Goal: Task Accomplishment & Management: Complete application form

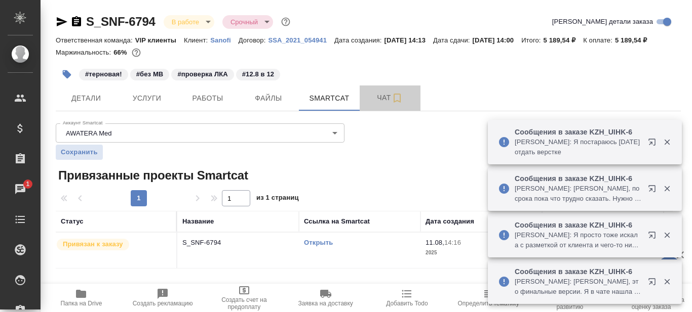
click at [382, 100] on span "Чат" at bounding box center [390, 98] width 49 height 13
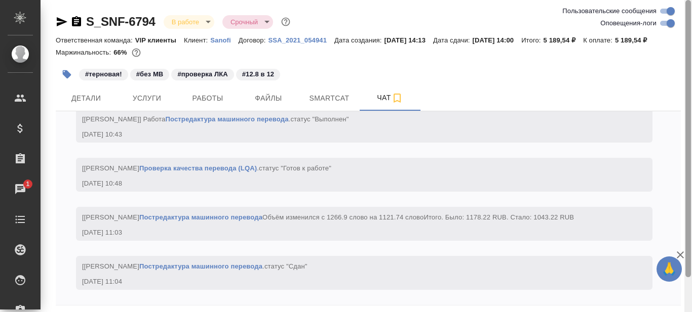
scroll to position [39, 0]
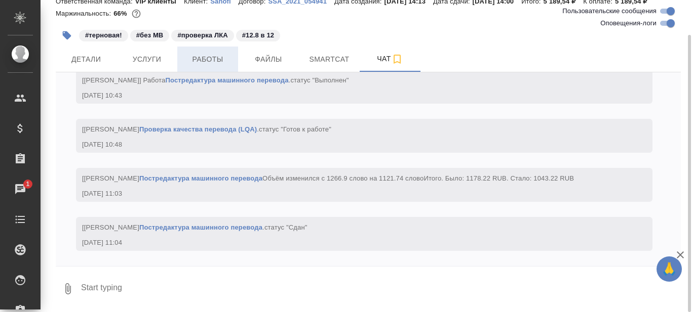
click at [210, 59] on span "Работы" at bounding box center [207, 59] width 49 height 13
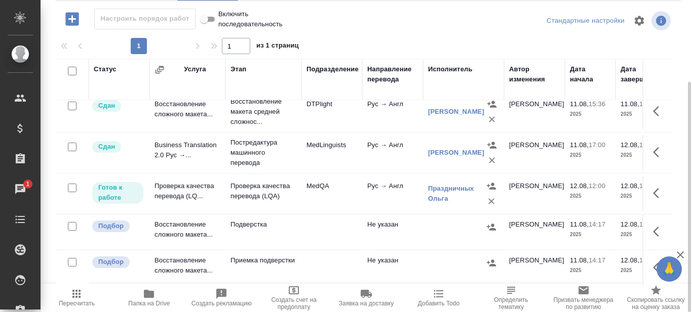
scroll to position [17, 0]
click at [270, 181] on p "Проверка качества перевода (LQA)" at bounding box center [263, 191] width 66 height 20
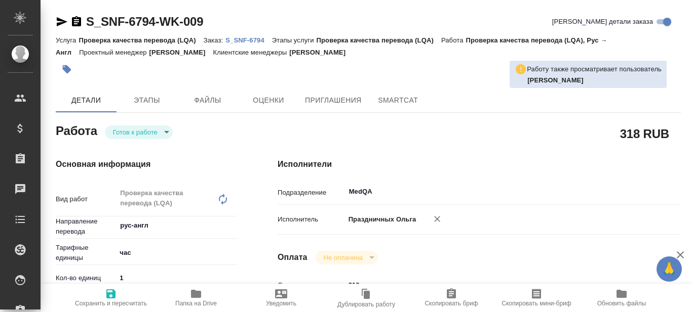
type textarea "x"
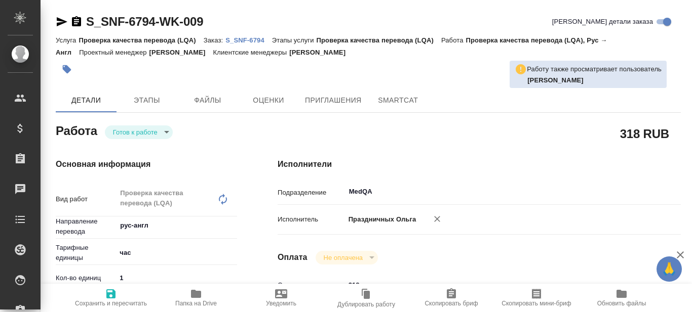
type textarea "x"
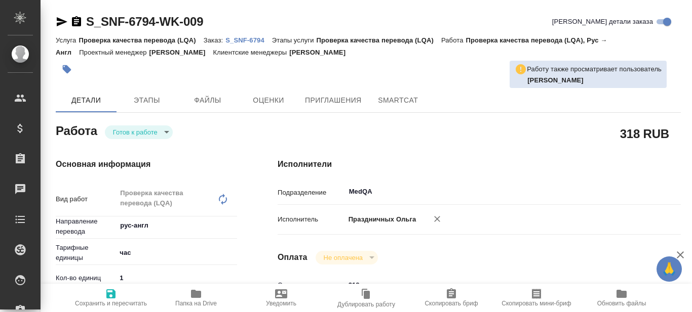
type textarea "x"
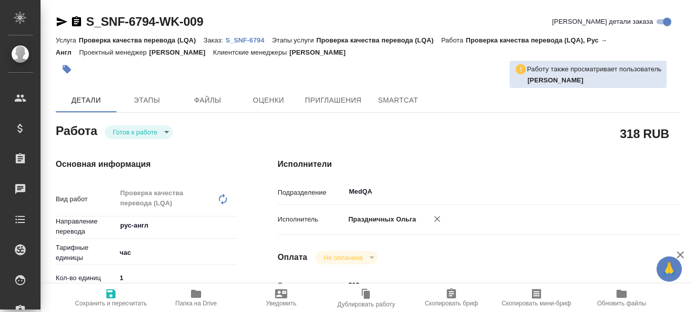
scroll to position [51, 0]
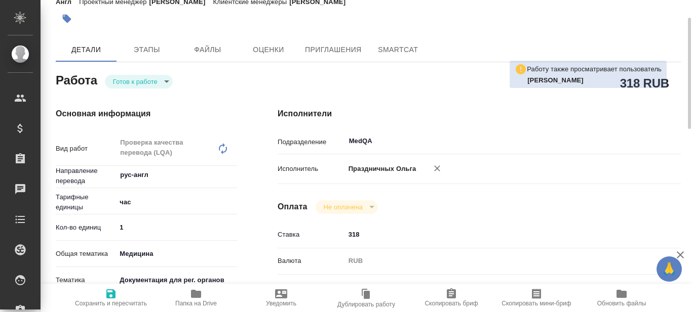
type textarea "x"
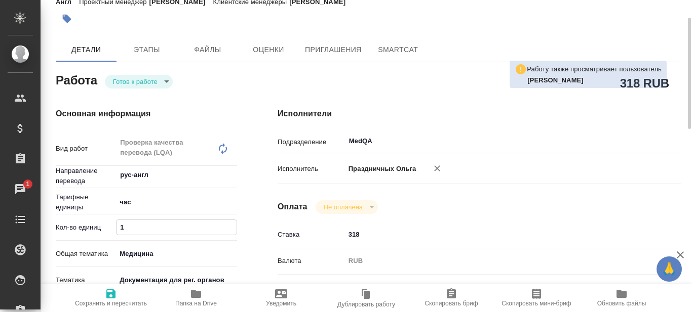
drag, startPoint x: 136, startPoint y: 226, endPoint x: 115, endPoint y: 224, distance: 21.4
click at [115, 224] on div "Кол-во единиц 1" at bounding box center [146, 228] width 181 height 18
type input "0"
type textarea "x"
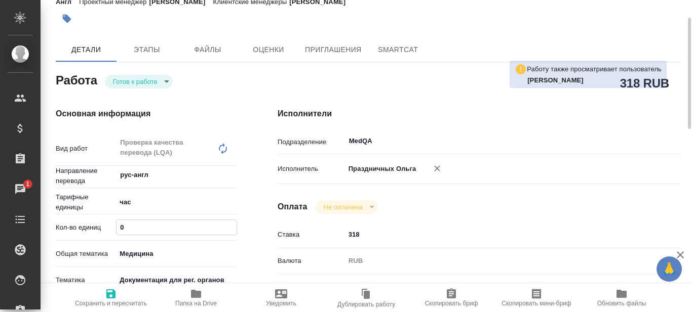
type textarea "x"
type input "0.5"
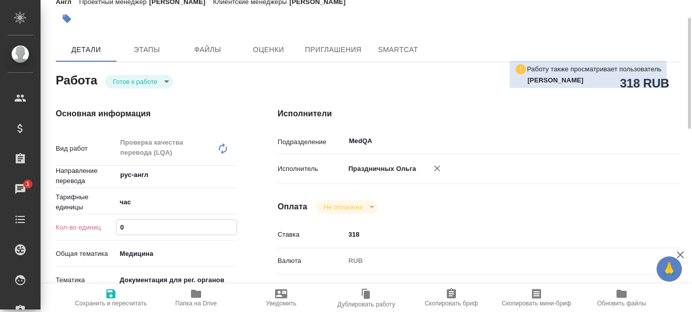
type textarea "x"
type input "0.5"
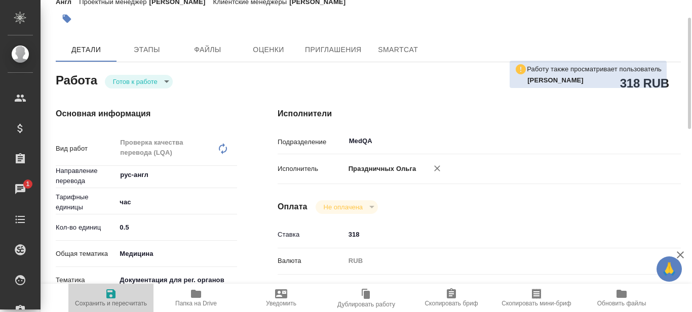
click at [109, 292] on icon "button" at bounding box center [111, 294] width 12 height 12
type textarea "x"
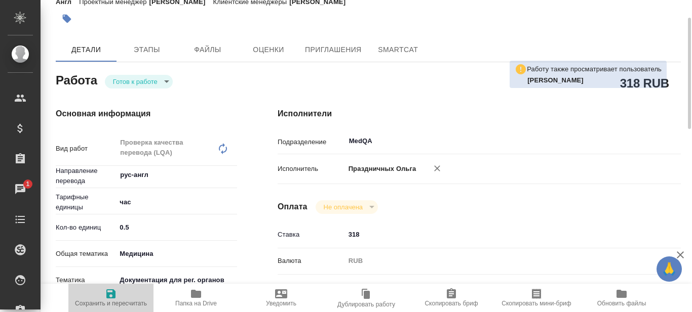
type textarea "x"
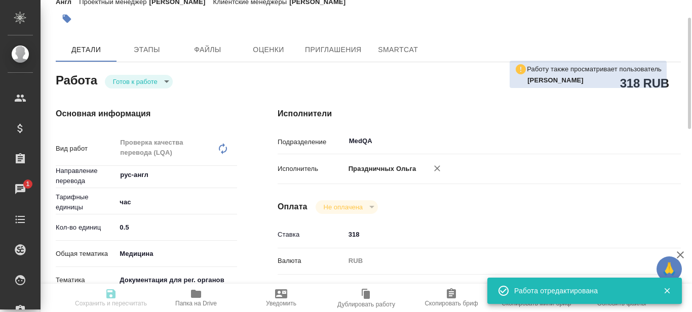
type textarea "x"
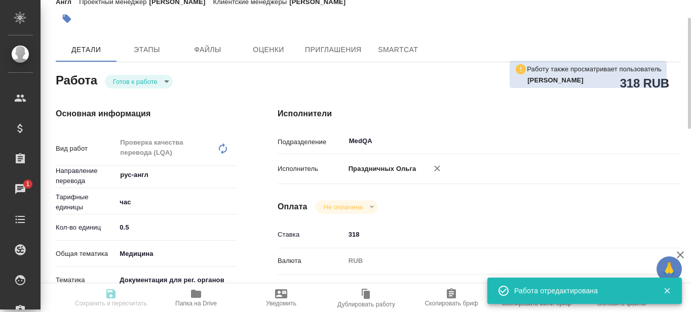
type input "readyForWork"
type textarea "Проверка качества перевода (LQA)"
type textarea "x"
type input "рус-англ"
type input "5a8b1489cc6b4906c91bfd93"
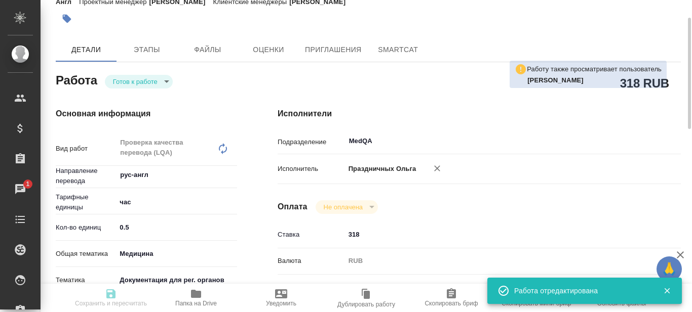
type input "0.5"
type input "med"
type input "5f647205b73bc97568ca66c6"
type input "12.08.2025 12:00"
type input "12.08.2025 13:00"
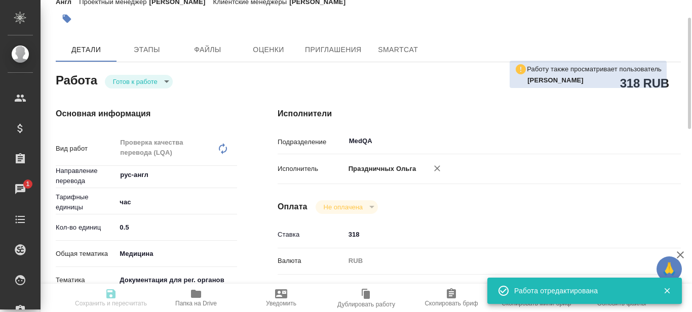
type input "12.08.2025 14:00"
type input "MedQA"
type input "notPayed"
type input "318"
type input "RUB"
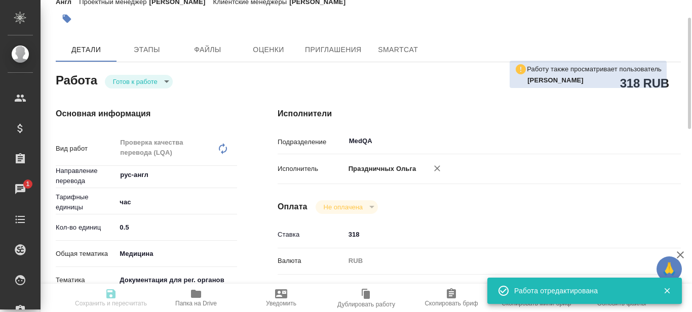
type input "Праздничных Ольга"
type textarea "проверка после Тани Комовой Документ Запрос"
type textarea "x"
type textarea "/Clients/Sanofi/Orders/S_SNF-6794/LQA/S_SNF-6794-WK-009"
type textarea "x"
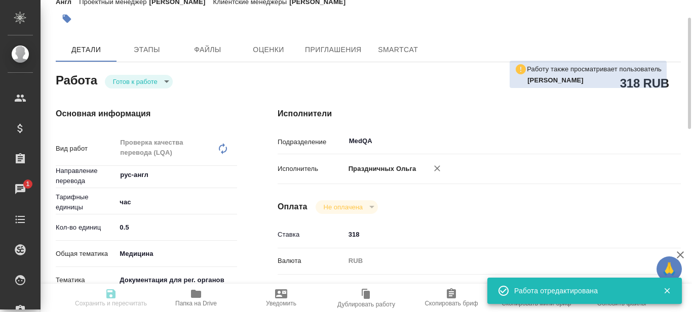
type input "S_SNF-6794"
type input "E005811937"
type input "Проверка качества перевода (LQA)"
type input "[PERSON_NAME]"
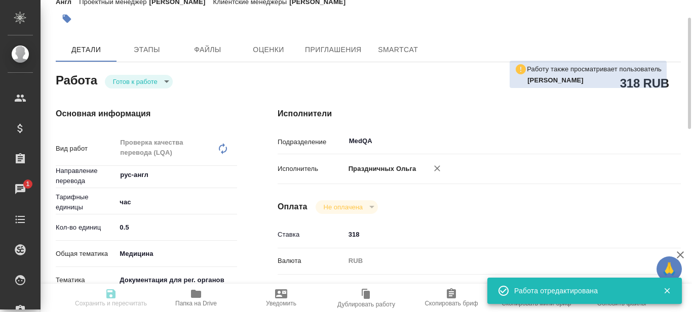
type input "/Clients/Sanofi/Orders/S_SNF-6794"
type textarea "x"
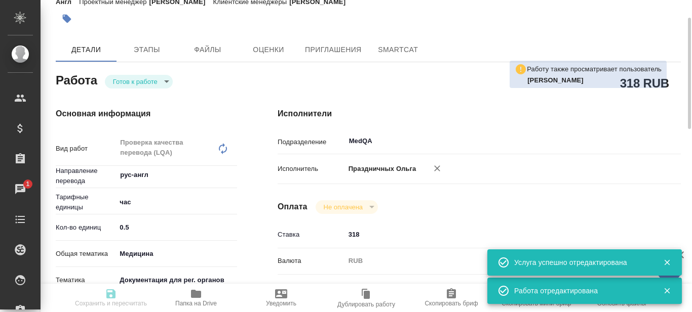
type textarea "x"
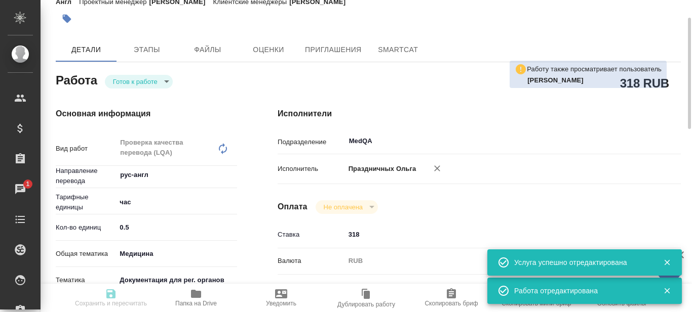
type textarea "x"
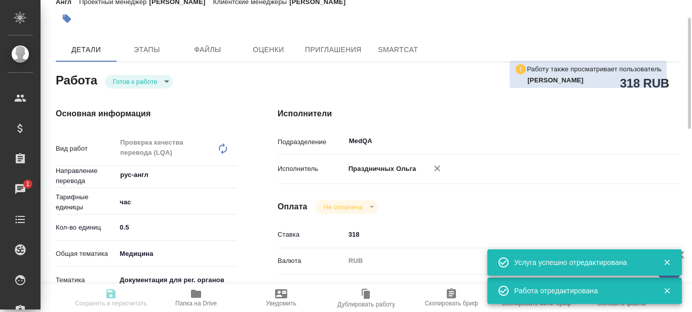
type textarea "x"
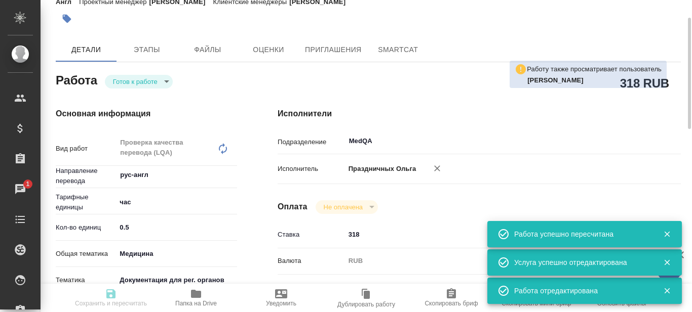
type input "readyForWork"
type textarea "Проверка качества перевода (LQA)"
type textarea "x"
type input "рус-англ"
type input "5a8b1489cc6b4906c91bfd93"
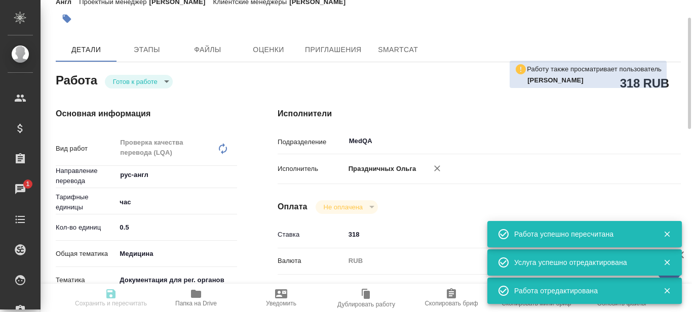
type input "0.5"
type input "med"
type input "5f647205b73bc97568ca66c6"
type input "12.08.2025 12:00"
type input "12.08.2025 13:00"
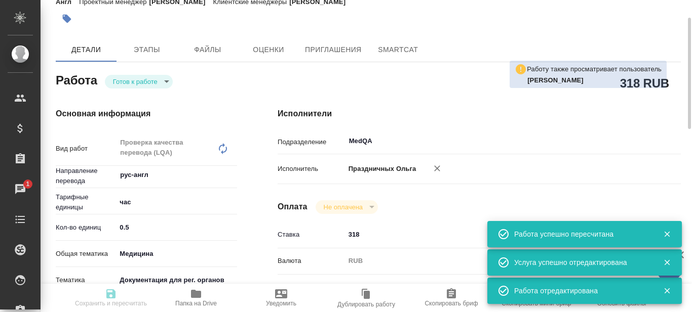
type input "12.08.2025 14:00"
type input "MedQA"
type input "notPayed"
type input "318"
type input "RUB"
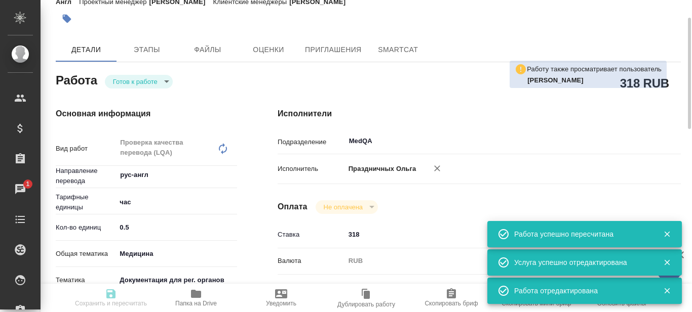
type input "Праздничных Ольга"
type textarea "проверка после Тани Комовой Документ Запрос"
type textarea "x"
type textarea "/Clients/Sanofi/Orders/S_SNF-6794/LQA/S_SNF-6794-WK-009"
type textarea "x"
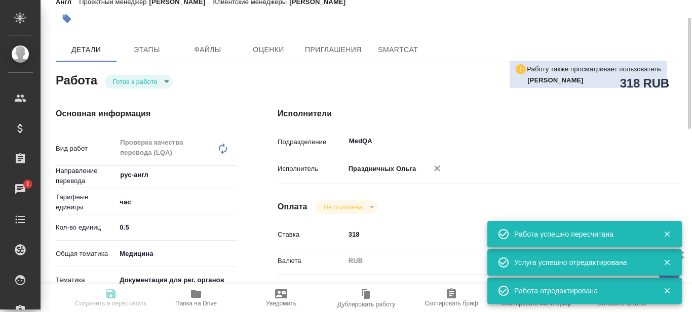
type input "S_SNF-6794"
type input "E005811937"
type input "Проверка качества перевода (LQA)"
type input "[PERSON_NAME]"
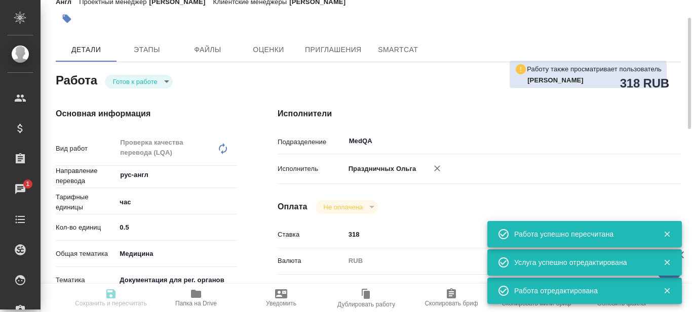
type input "/Clients/Sanofi/Orders/S_SNF-6794"
type textarea "x"
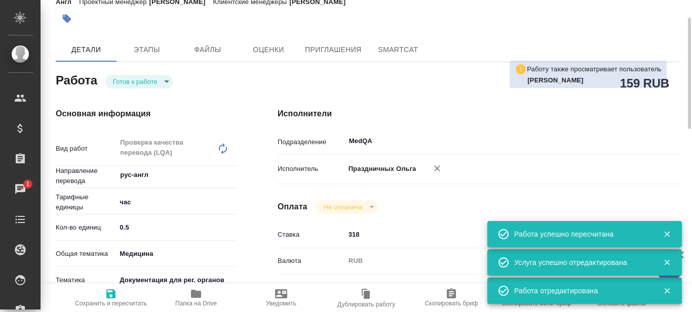
type textarea "x"
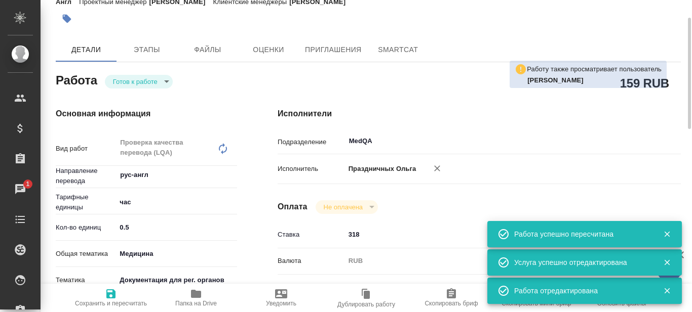
type textarea "x"
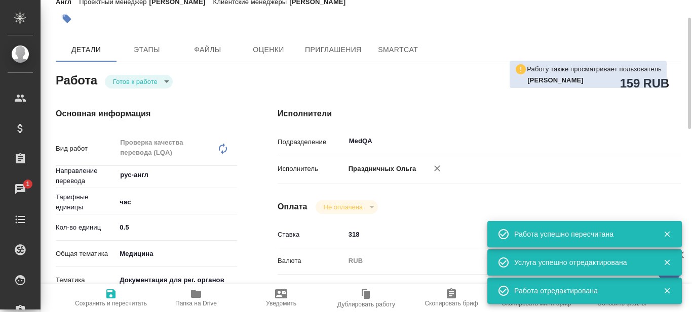
type textarea "x"
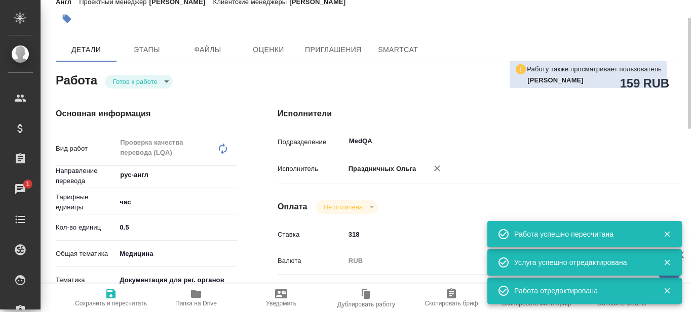
type textarea "x"
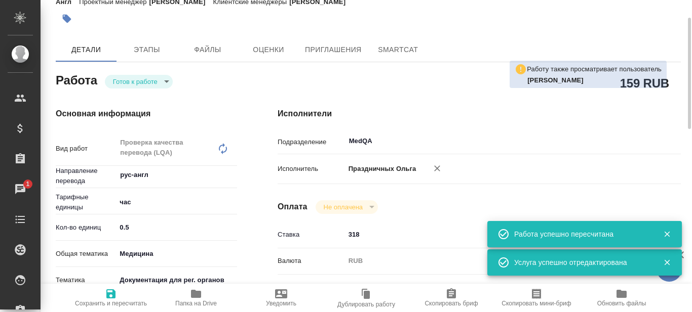
click at [163, 82] on body "🙏 .cls-1 fill:#fff; AWATERA Prazdnichnykh Olga Клиенты Спецификации Заказы 1 Ча…" at bounding box center [346, 156] width 692 height 312
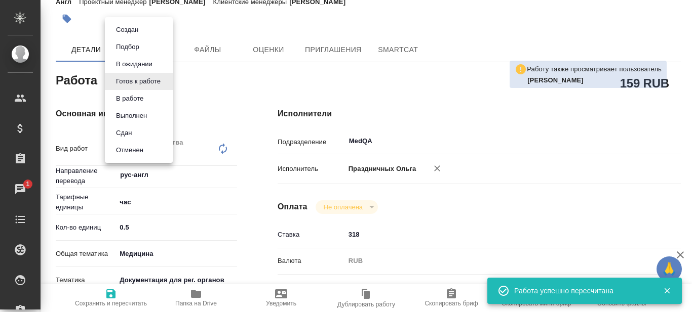
click at [145, 132] on li "Сдан" at bounding box center [139, 133] width 68 height 17
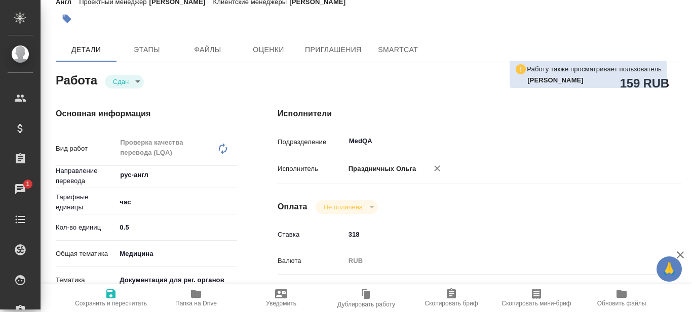
type textarea "x"
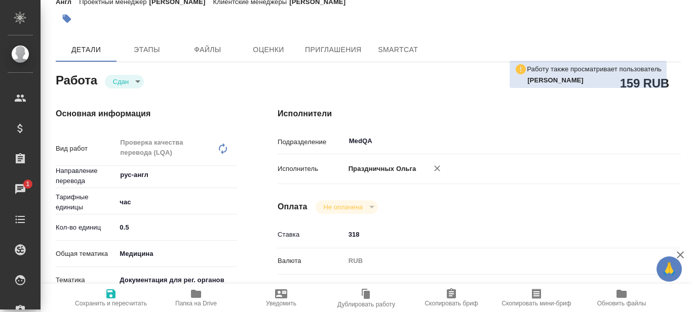
type textarea "x"
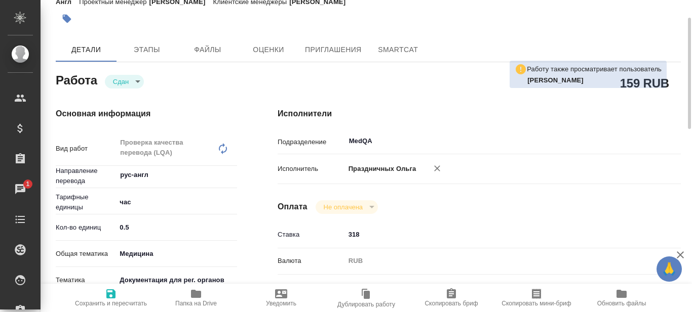
type textarea "x"
